Goal: Transaction & Acquisition: Book appointment/travel/reservation

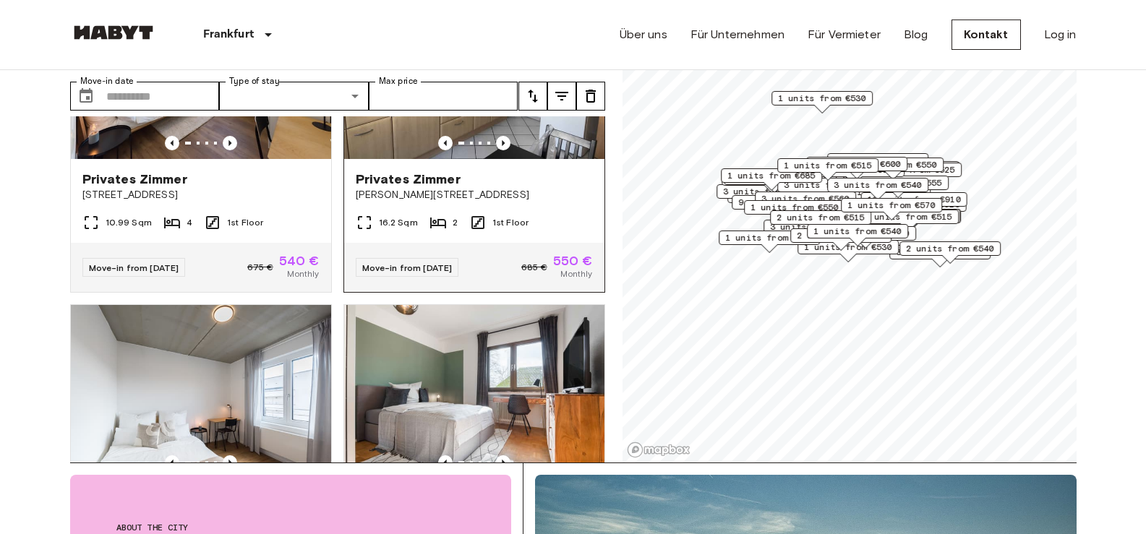
scroll to position [2097, 0]
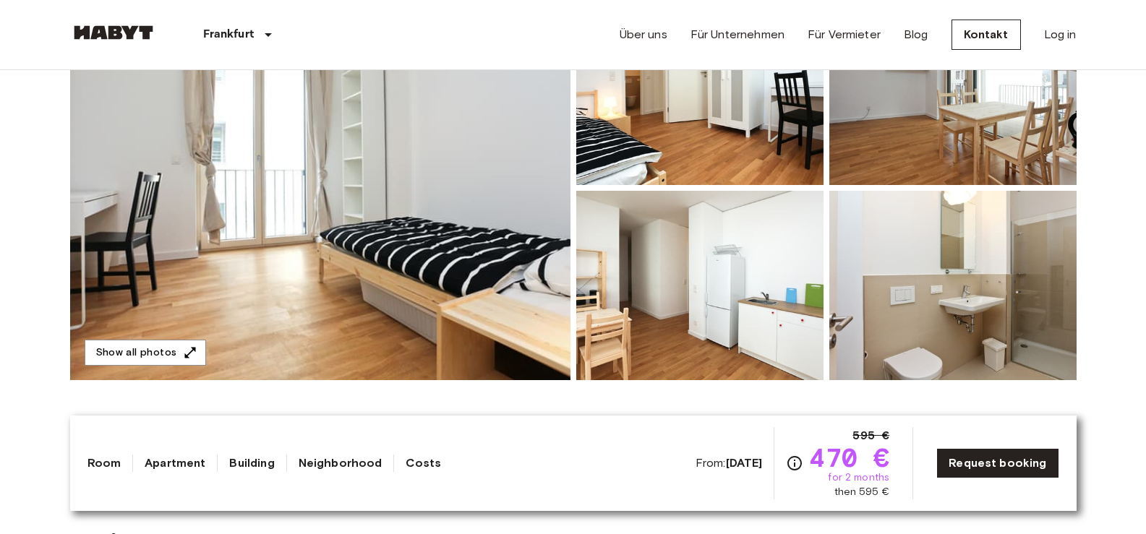
scroll to position [289, 0]
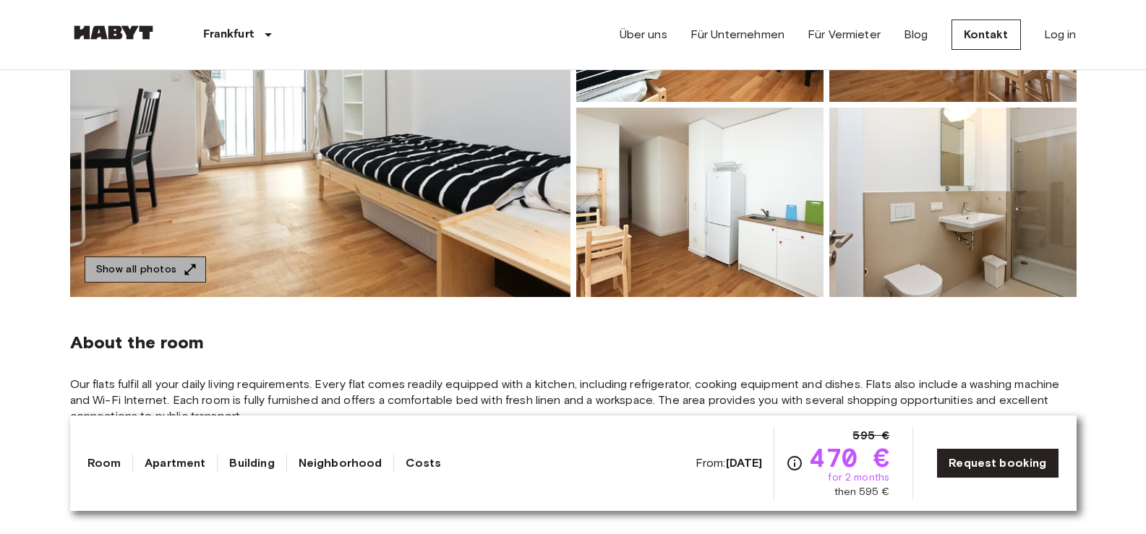
click at [184, 276] on icon "button" at bounding box center [190, 269] width 14 height 14
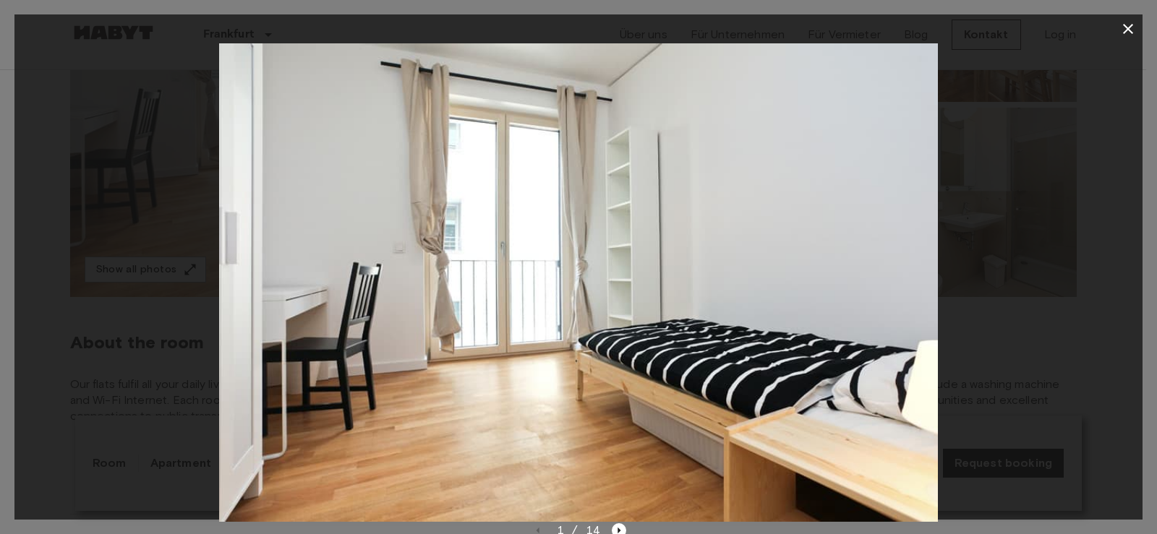
drag, startPoint x: 633, startPoint y: 402, endPoint x: 902, endPoint y: 369, distance: 270.3
click at [635, 402] on img at bounding box center [578, 282] width 718 height 479
click at [927, 308] on img at bounding box center [578, 282] width 718 height 479
click at [886, 272] on img at bounding box center [578, 282] width 718 height 479
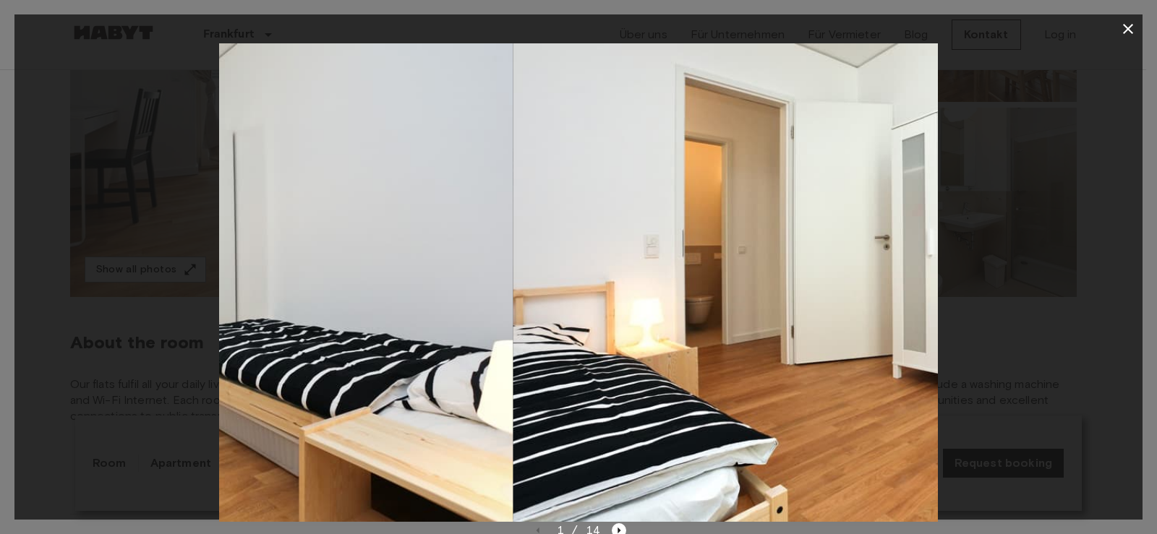
drag, startPoint x: 332, startPoint y: 316, endPoint x: 49, endPoint y: 322, distance: 282.8
click at [0, 330] on div "1 / 14" at bounding box center [578, 267] width 1157 height 534
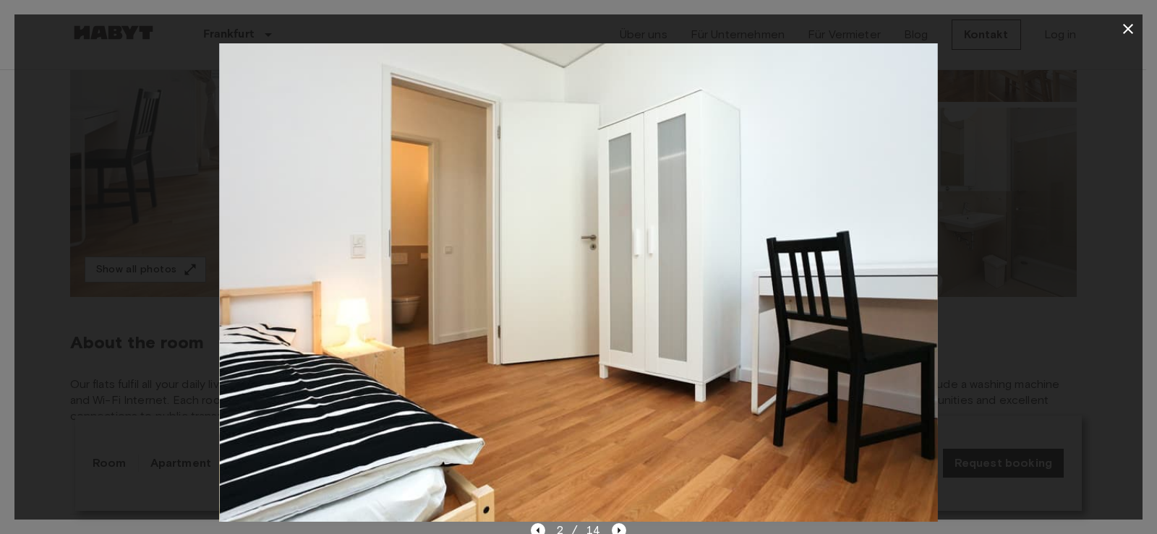
drag, startPoint x: 979, startPoint y: 278, endPoint x: 1057, endPoint y: 111, distance: 184.4
click at [979, 277] on div at bounding box center [578, 282] width 1128 height 479
click at [1120, 27] on icon "button" at bounding box center [1127, 28] width 17 height 17
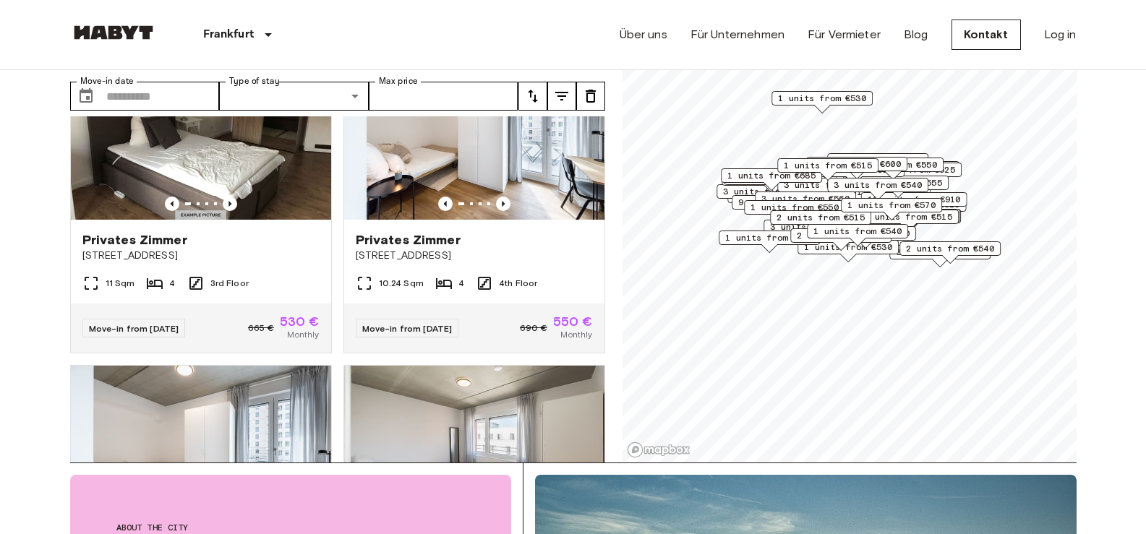
scroll to position [2964, 0]
